Goal: Task Accomplishment & Management: Manage account settings

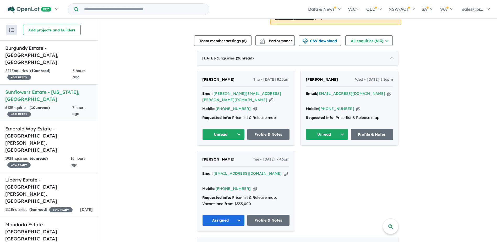
scroll to position [157, 0]
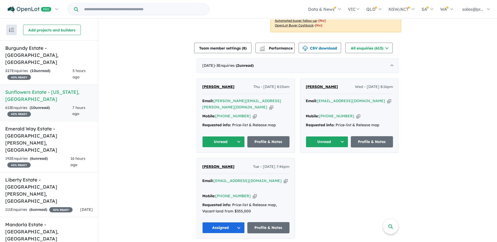
click at [341, 136] on button "Unread" at bounding box center [327, 141] width 42 height 11
click at [324, 160] on button "Assigned" at bounding box center [329, 166] width 46 height 12
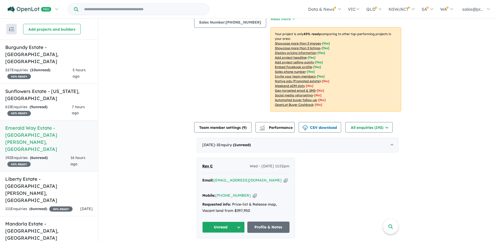
scroll to position [105, 0]
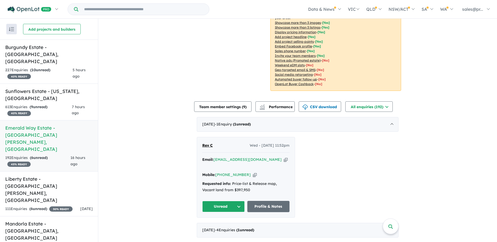
click at [239, 201] on button "Unread" at bounding box center [223, 206] width 42 height 11
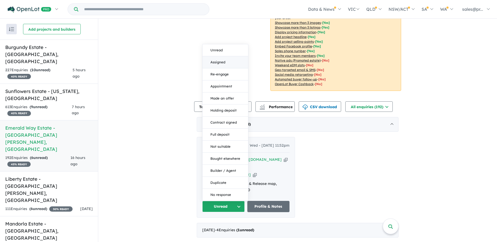
click at [219, 56] on button "Assigned" at bounding box center [226, 62] width 46 height 12
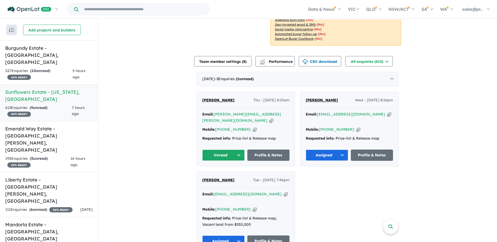
scroll to position [157, 0]
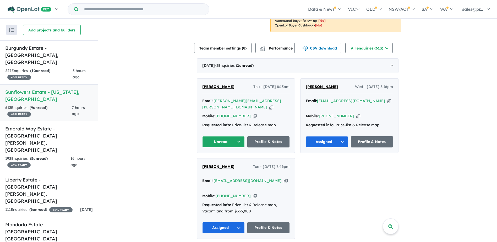
click at [238, 136] on button "Unread" at bounding box center [223, 141] width 42 height 11
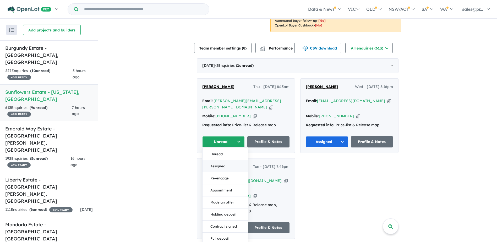
click at [227, 161] on button "Assigned" at bounding box center [226, 166] width 46 height 12
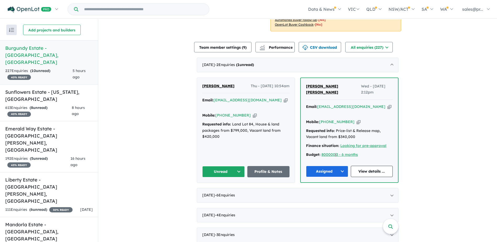
scroll to position [183, 0]
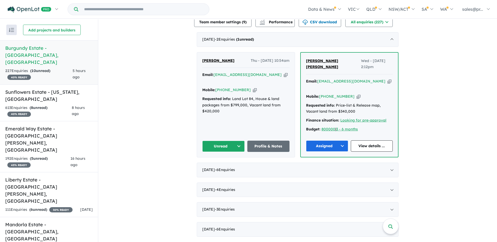
click at [237, 143] on button "Unread" at bounding box center [223, 146] width 42 height 11
click at [218, 170] on button "Assigned" at bounding box center [226, 171] width 46 height 12
